Goal: Check status: Check status

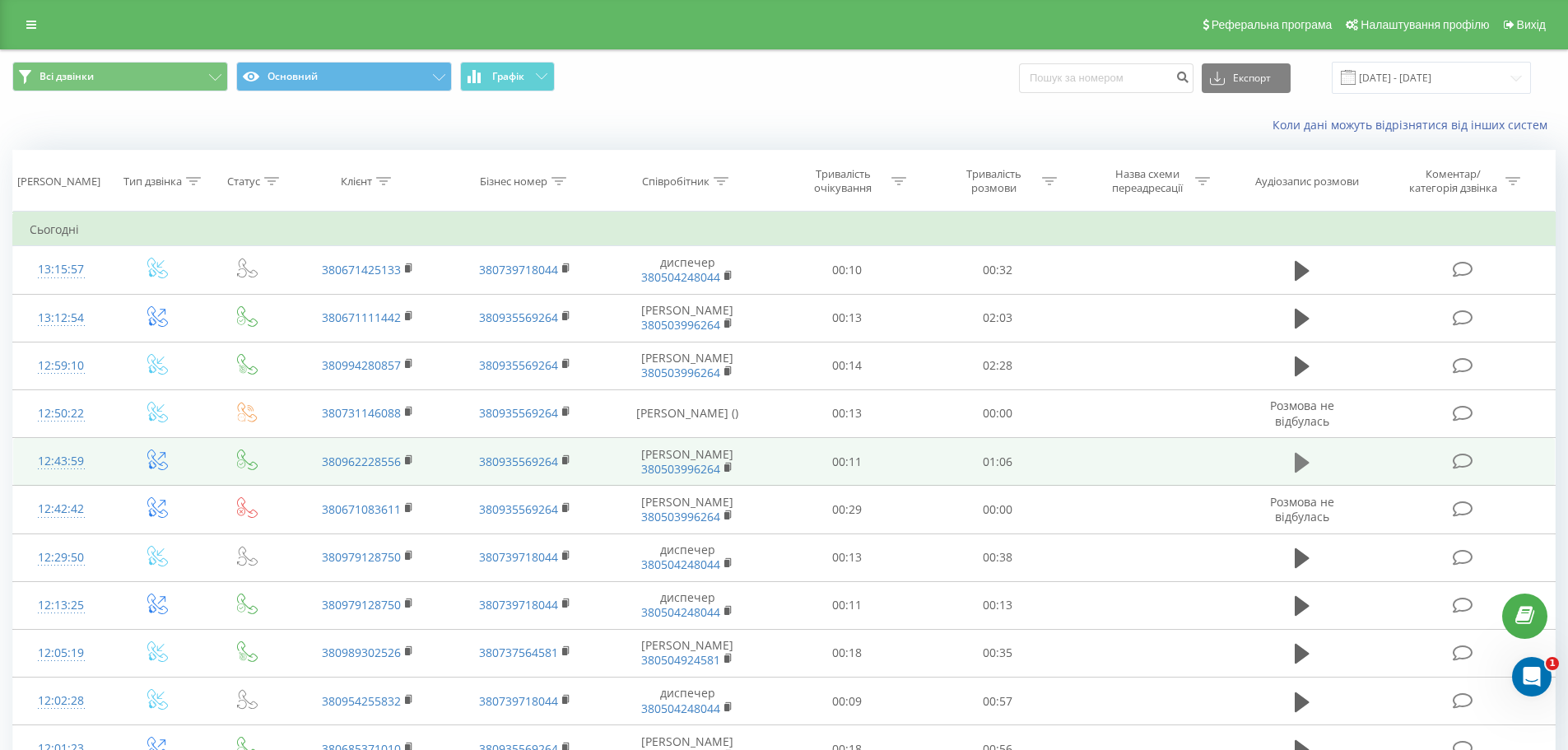
click at [1299, 472] on icon at bounding box center [1302, 461] width 15 height 19
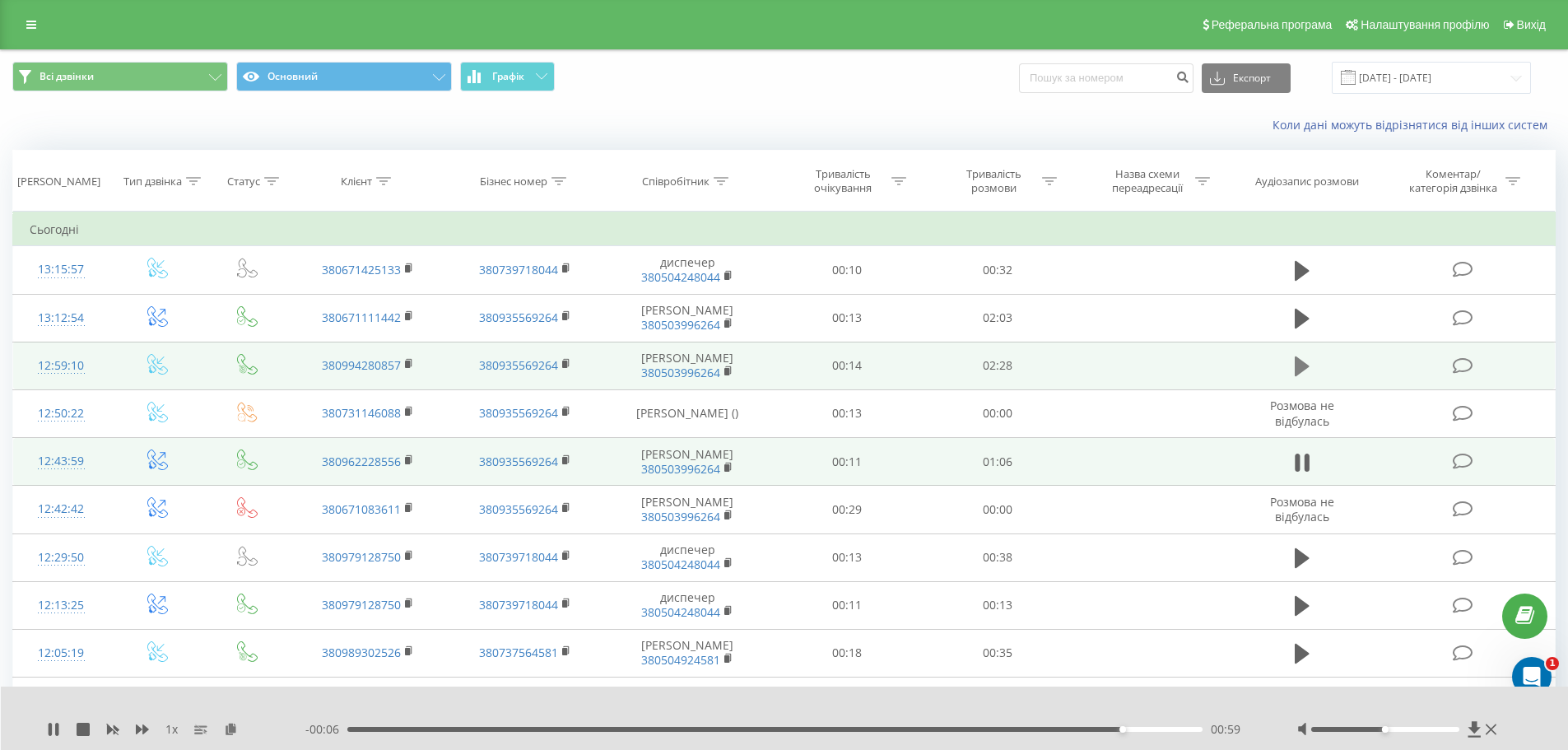
click at [1296, 376] on icon at bounding box center [1302, 365] width 15 height 19
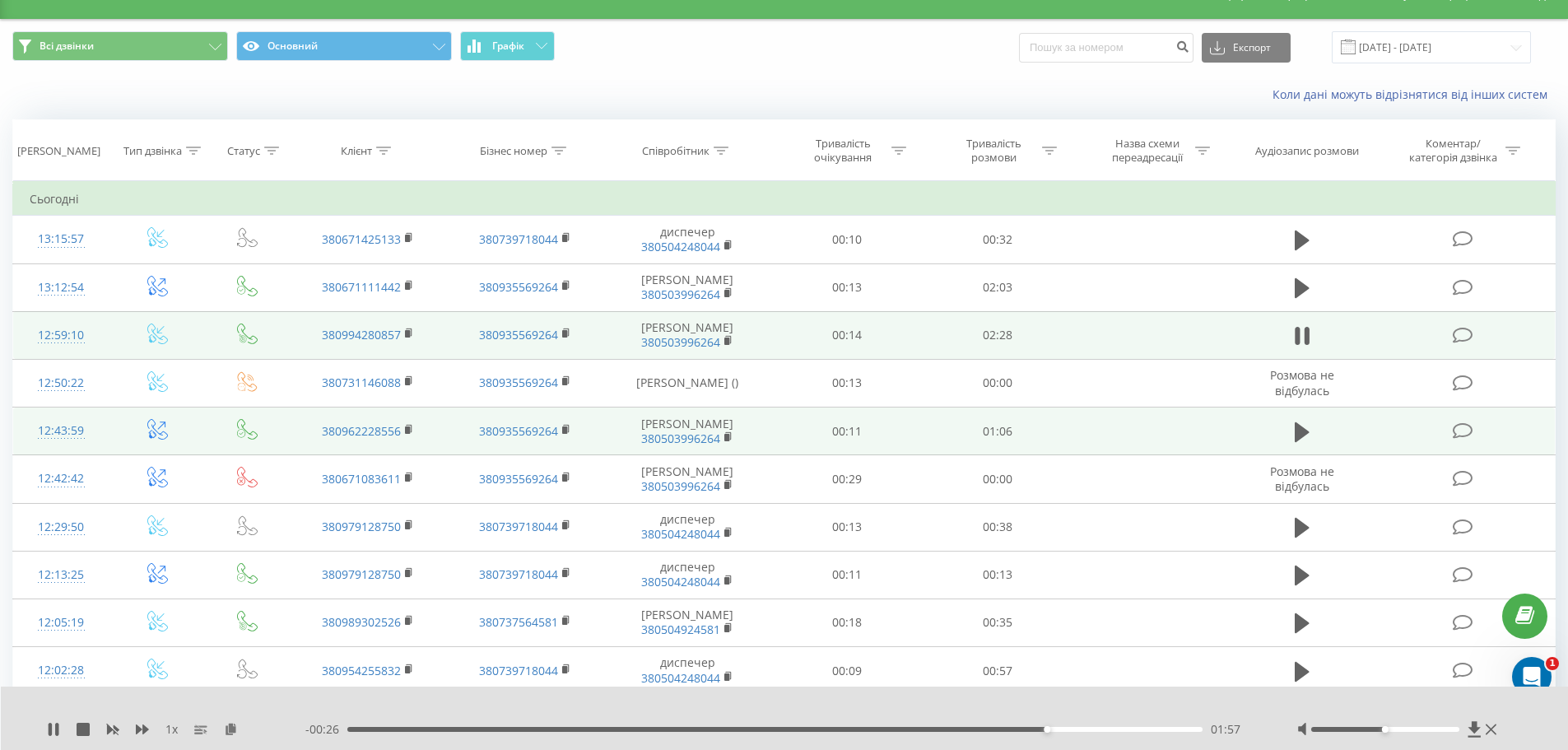
scroll to position [29, 0]
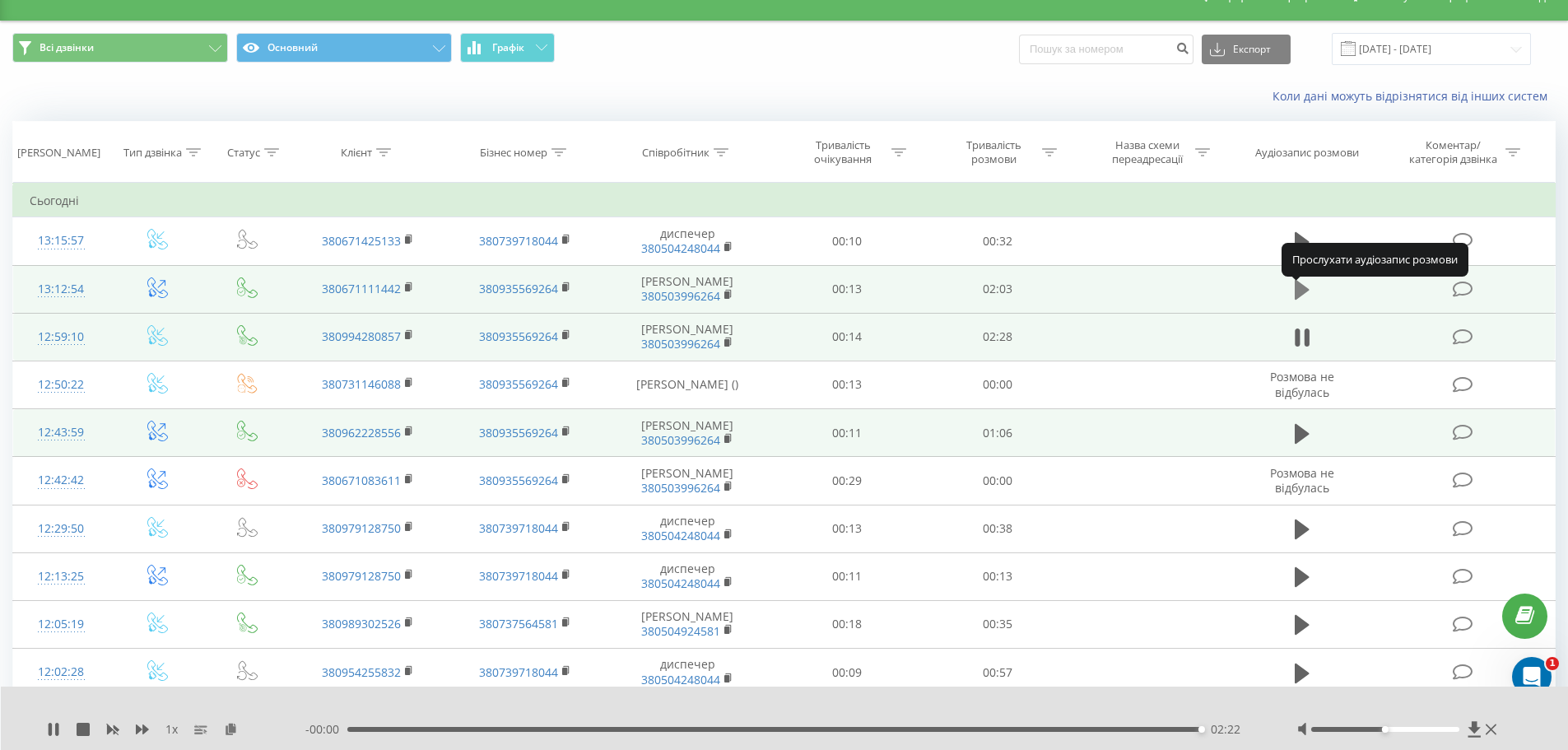
click at [1302, 296] on icon at bounding box center [1302, 289] width 15 height 19
click at [1307, 298] on icon at bounding box center [1307, 289] width 5 height 18
click at [1302, 298] on icon at bounding box center [1302, 289] width 15 height 19
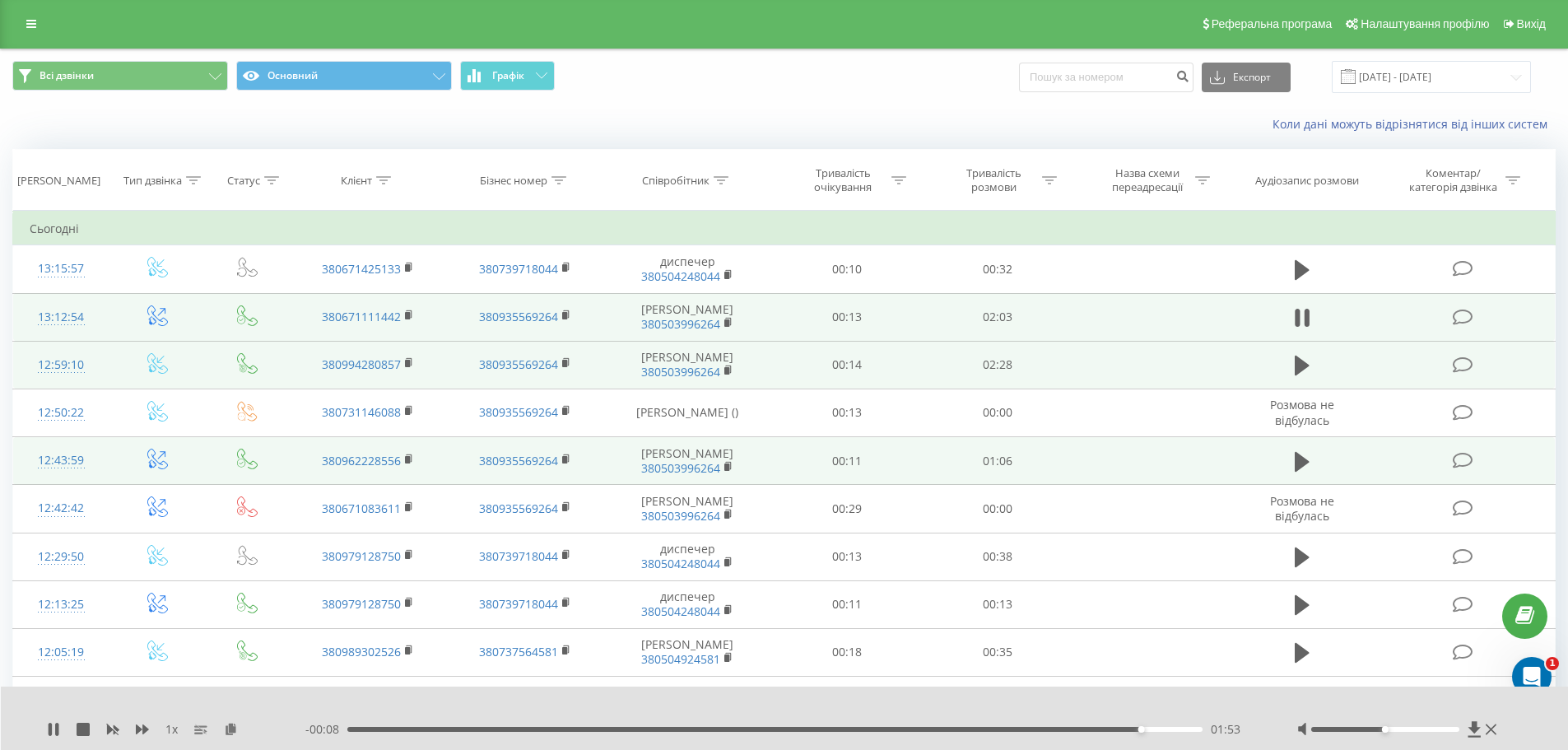
scroll to position [0, 0]
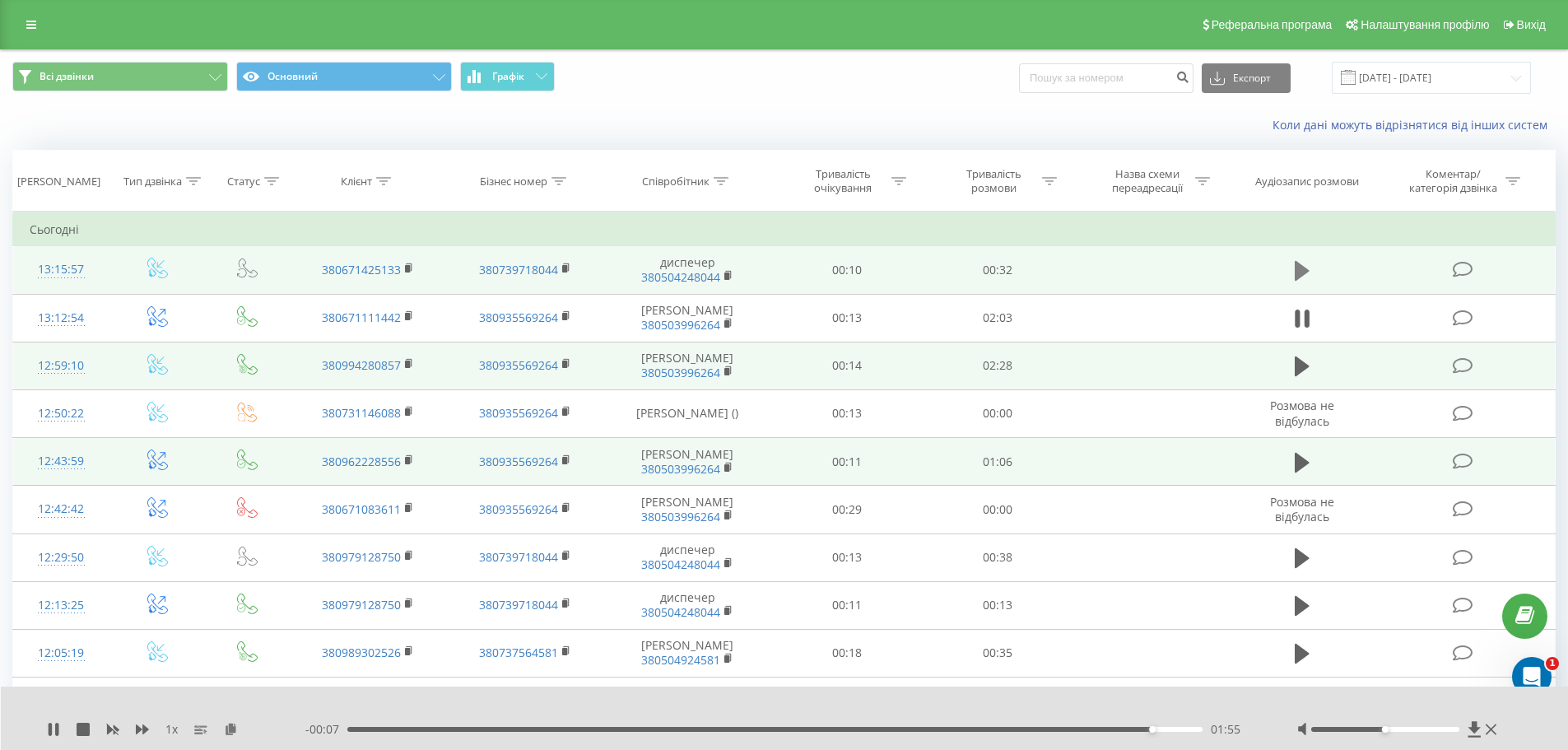
click at [1298, 267] on icon at bounding box center [1302, 271] width 15 height 19
